Goal: Task Accomplishment & Management: Use online tool/utility

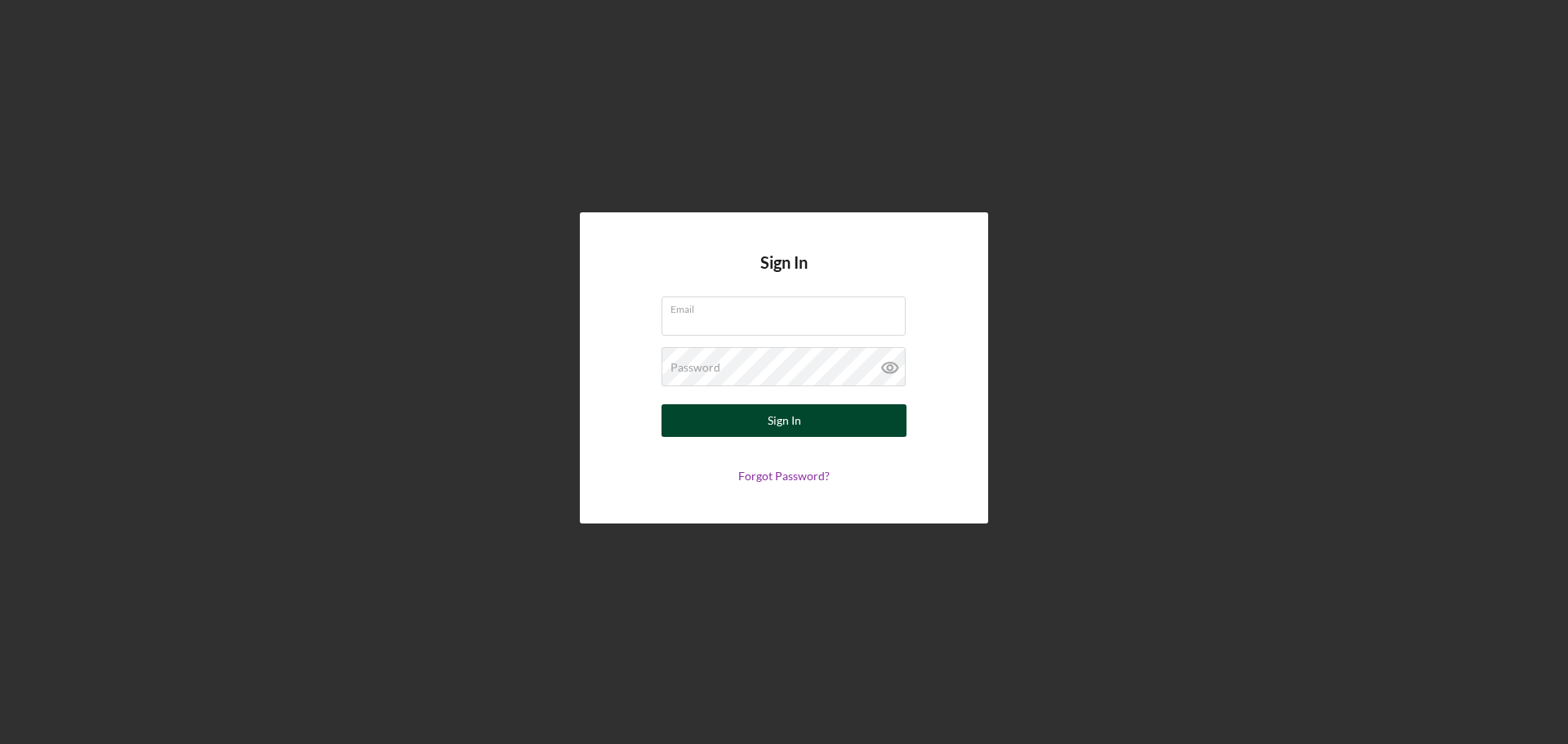
type input "[EMAIL_ADDRESS][DOMAIN_NAME]"
click at [829, 414] on button "Sign In" at bounding box center [784, 420] width 245 height 32
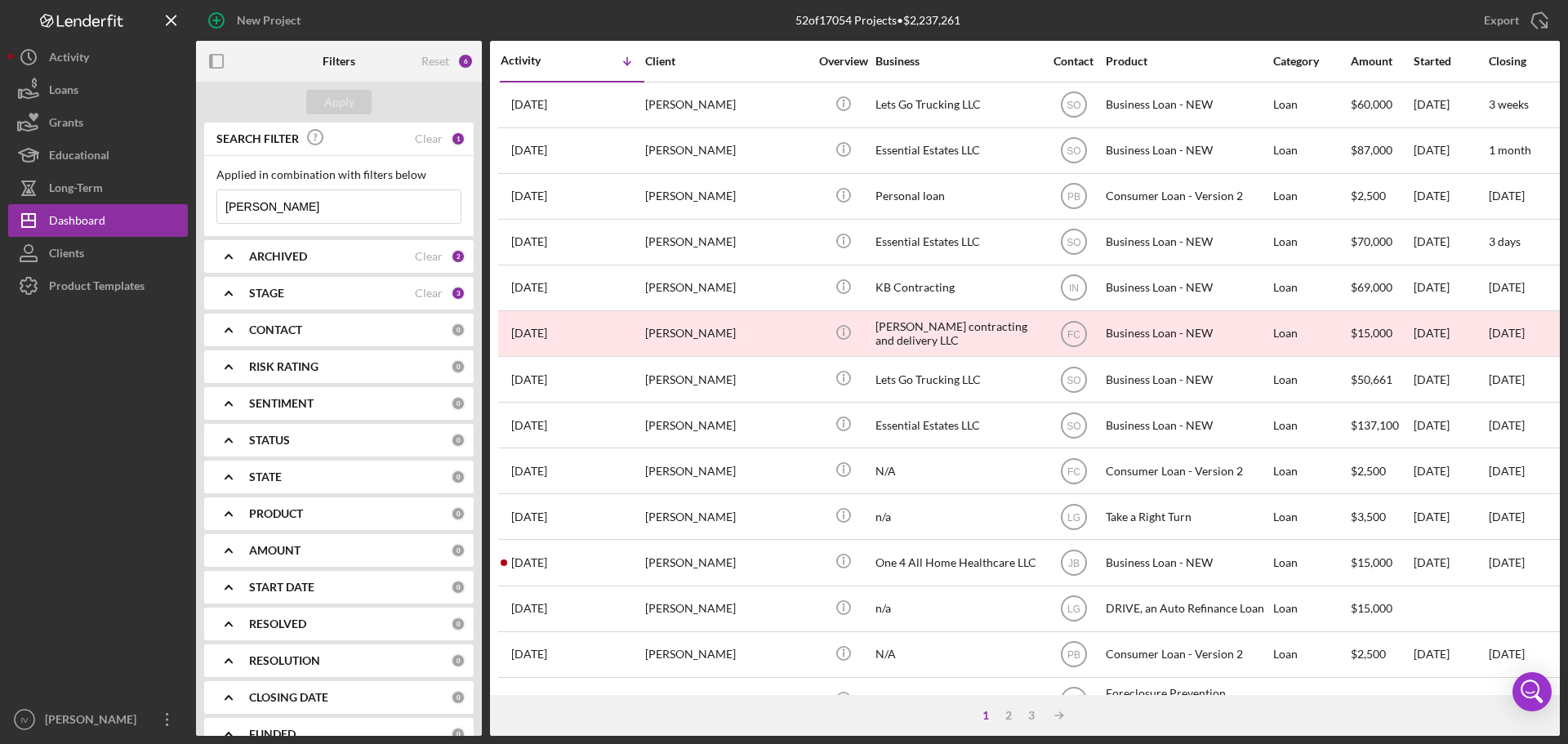
drag, startPoint x: 336, startPoint y: 205, endPoint x: 194, endPoint y: 208, distance: 142.0
click at [194, 208] on div "New Project 52 of 17054 Projects • $2,237,261 [PERSON_NAME] Export Icon/Export …" at bounding box center [784, 368] width 1552 height 735
